Goal: Find specific page/section: Find specific page/section

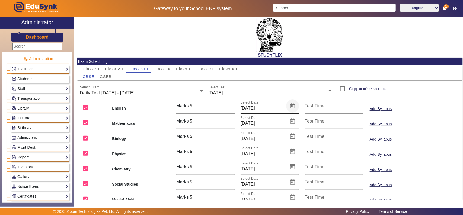
scroll to position [22, 0]
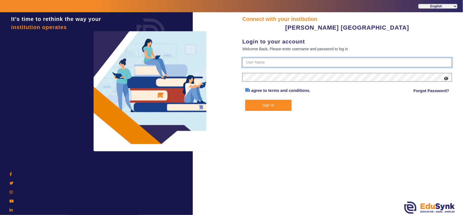
type input "7685859009"
click at [269, 105] on button "Sign In" at bounding box center [268, 105] width 46 height 11
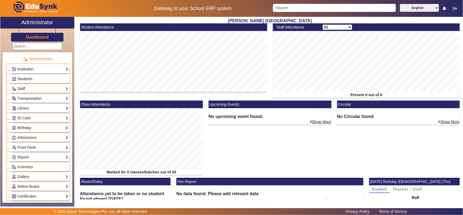
click at [30, 77] on span "Students" at bounding box center [24, 79] width 15 height 4
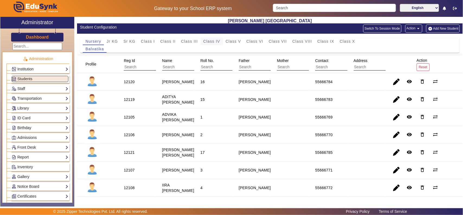
click at [217, 41] on span "Class IV" at bounding box center [212, 41] width 17 height 4
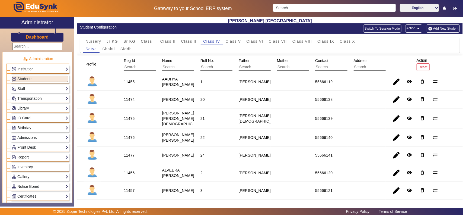
click at [27, 68] on link "Institution" at bounding box center [40, 69] width 57 height 6
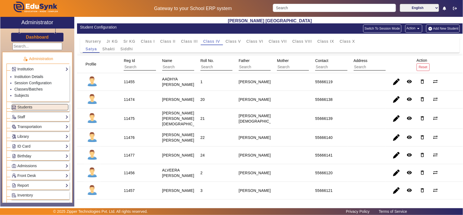
click at [36, 33] on div "Dashboard" at bounding box center [37, 34] width 74 height 13
click at [36, 37] on h3 "Dashboard" at bounding box center [37, 36] width 23 height 5
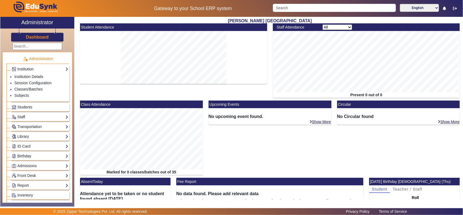
click at [40, 37] on h3 "Dashboard" at bounding box center [37, 36] width 23 height 5
click at [23, 109] on link "Students" at bounding box center [40, 107] width 57 height 6
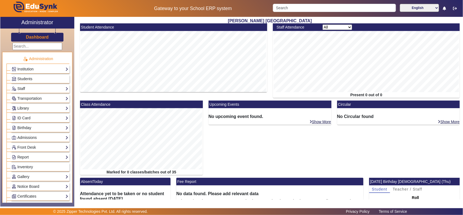
click at [35, 107] on link "Library" at bounding box center [40, 108] width 57 height 6
